Goal: Task Accomplishment & Management: Complete application form

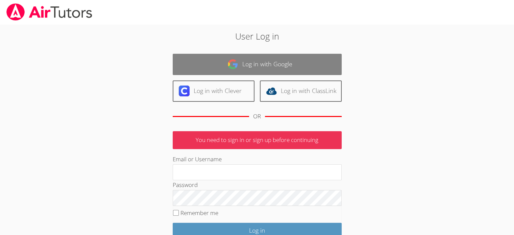
click at [272, 57] on link "Log in with Google" at bounding box center [257, 64] width 169 height 21
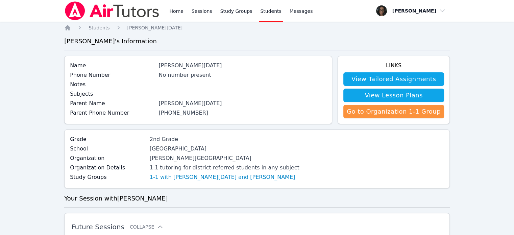
click at [204, 119] on div "Name [PERSON_NAME][DATE] Phone Number No number present Notes Subjects Parent N…" at bounding box center [198, 90] width 268 height 68
click at [204, 10] on link "Sessions" at bounding box center [201, 11] width 23 height 22
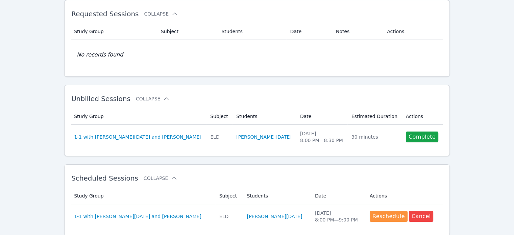
scroll to position [39, 0]
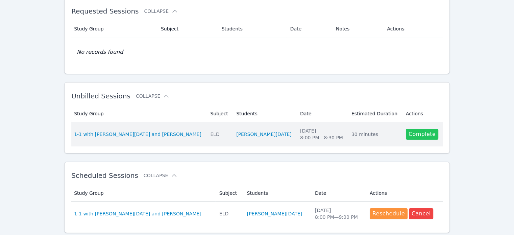
click at [415, 133] on link "Complete" at bounding box center [422, 134] width 32 height 11
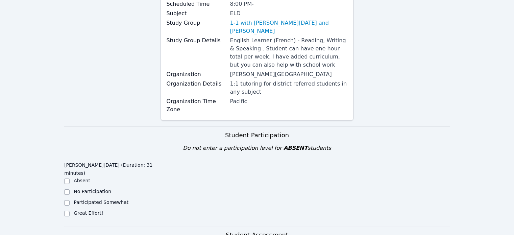
scroll to position [86, 0]
click at [68, 210] on input "Great Effort!" at bounding box center [66, 212] width 5 height 5
checkbox input "true"
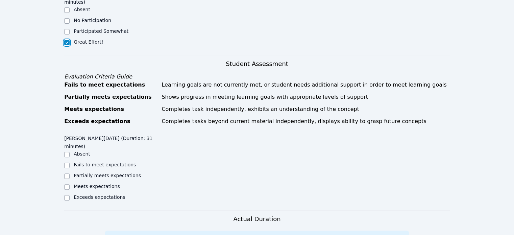
scroll to position [259, 0]
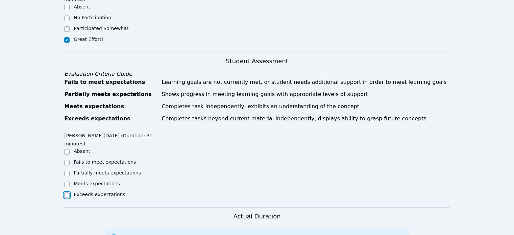
click at [68, 192] on input "Exceeds expectations" at bounding box center [66, 194] width 5 height 5
checkbox input "true"
click at [67, 180] on div at bounding box center [66, 184] width 5 height 8
click at [67, 181] on input "Meets expectations" at bounding box center [66, 183] width 5 height 5
checkbox input "true"
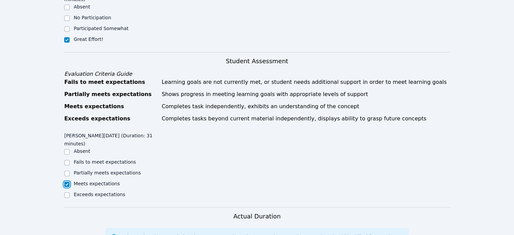
checkbox input "false"
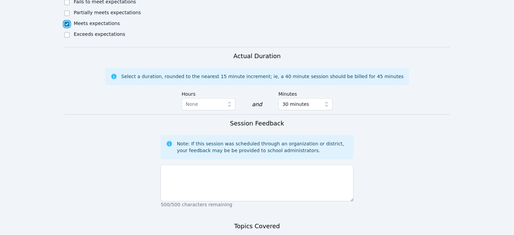
scroll to position [421, 0]
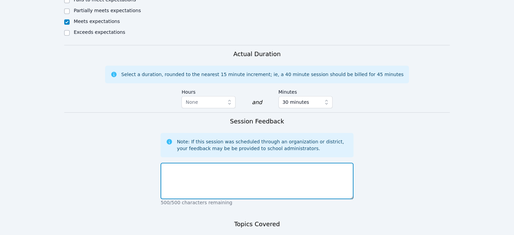
click at [238, 162] on textarea at bounding box center [256, 180] width 192 height 36
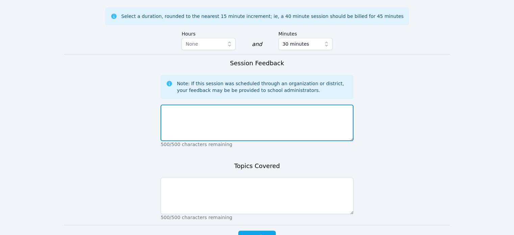
scroll to position [481, 0]
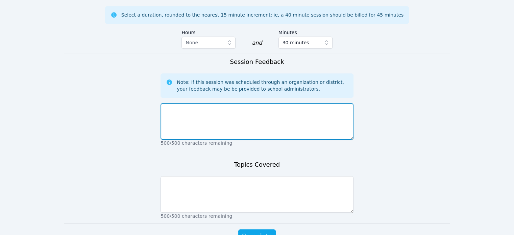
click at [247, 103] on textarea at bounding box center [256, 121] width 192 height 36
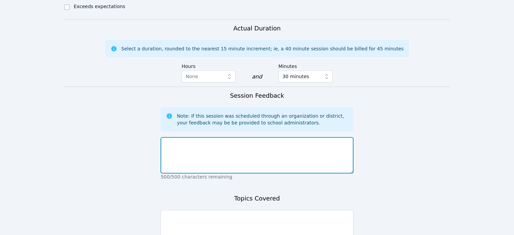
scroll to position [447, 0]
click at [248, 137] on textarea at bounding box center [256, 155] width 192 height 36
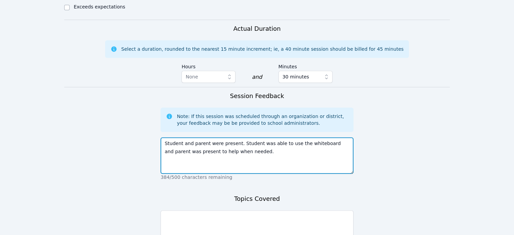
type textarea "Student and parent were present. Student was able to use the whiteboard and par…"
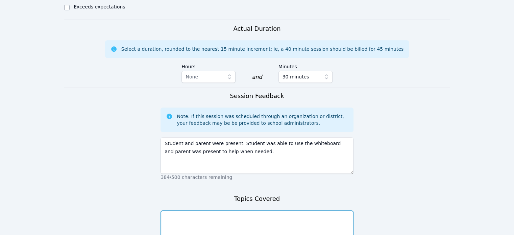
click at [246, 210] on textarea at bounding box center [256, 228] width 192 height 36
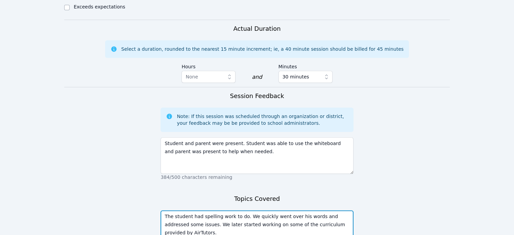
click at [227, 210] on textarea "The student had spelling work to do. We quickly went over his words and address…" at bounding box center [256, 228] width 192 height 36
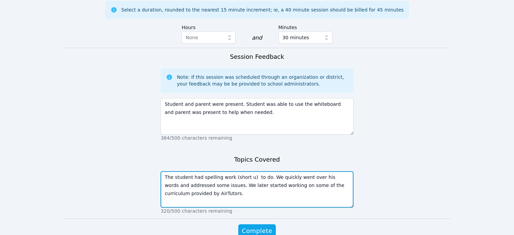
scroll to position [488, 0]
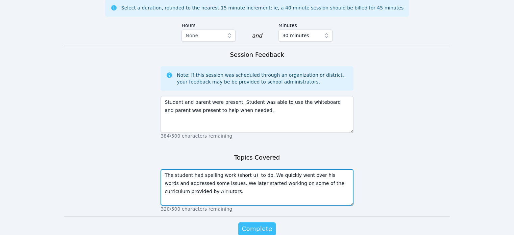
type textarea "The student had spelling work (short u) to do. We quickly went over his words a…"
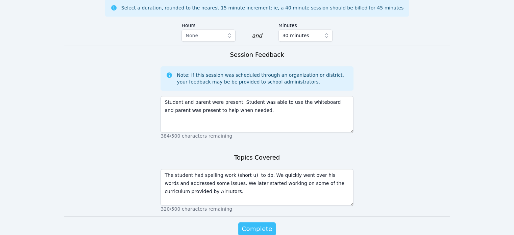
click at [265, 222] on button "Complete" at bounding box center [256, 229] width 37 height 14
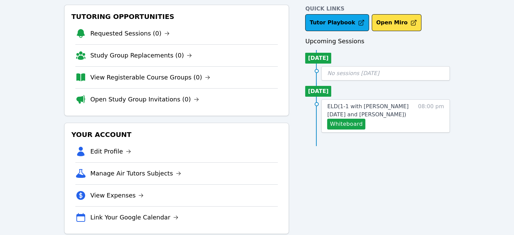
scroll to position [43, 0]
